Goal: Transaction & Acquisition: Purchase product/service

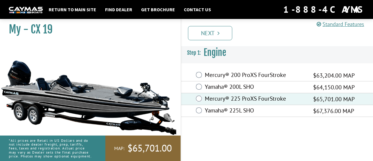
click at [320, 146] on div "Standard Features Standard Features CAYMAS CX 19 SPECIFICATIONS Length – 19’ 9”…" at bounding box center [283, 87] width 192 height 145
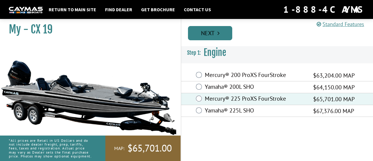
click at [211, 30] on link "Next" at bounding box center [210, 33] width 44 height 14
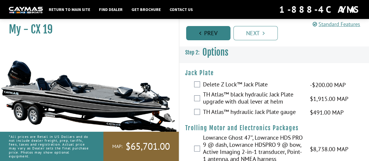
click at [204, 36] on link "Prev" at bounding box center [208, 33] width 44 height 14
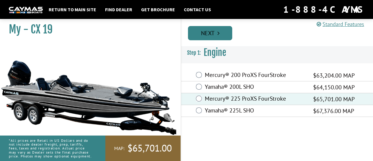
click at [210, 29] on link "Next" at bounding box center [210, 33] width 44 height 14
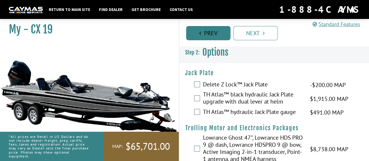
click at [207, 33] on link "Prev" at bounding box center [208, 33] width 44 height 14
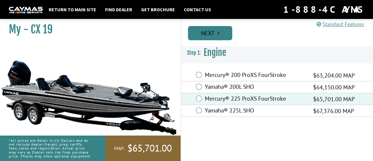
click at [207, 34] on link "Next" at bounding box center [210, 33] width 44 height 14
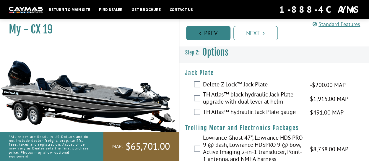
click at [207, 33] on link "Prev" at bounding box center [208, 33] width 44 height 14
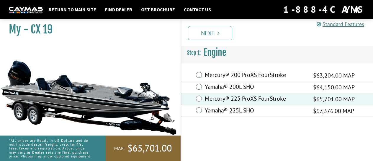
click at [366, 149] on div "Standard Features Standard Features CAYMAS CX 19 SPECIFICATIONS Length – 19’ 9”…" at bounding box center [283, 87] width 192 height 145
click at [369, 39] on ul "Prev Next" at bounding box center [280, 32] width 187 height 15
click at [36, 141] on p "*All prices are Retail in US Dollars and do not include dealer freight, prep, t…" at bounding box center [50, 147] width 83 height 25
click at [55, 118] on img at bounding box center [88, 96] width 177 height 107
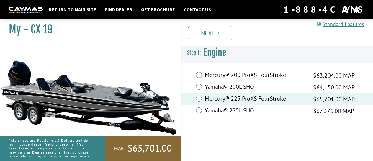
click at [70, 82] on img at bounding box center [88, 96] width 177 height 107
click at [71, 11] on link "Return to main site" at bounding box center [72, 10] width 53 height 8
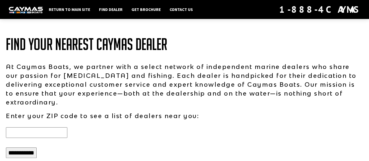
click at [16, 127] on input "text" at bounding box center [36, 132] width 61 height 11
type input "*****"
click at [29, 147] on input "**********" at bounding box center [21, 152] width 31 height 11
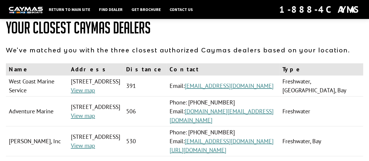
scroll to position [10, 0]
